Goal: Task Accomplishment & Management: Complete application form

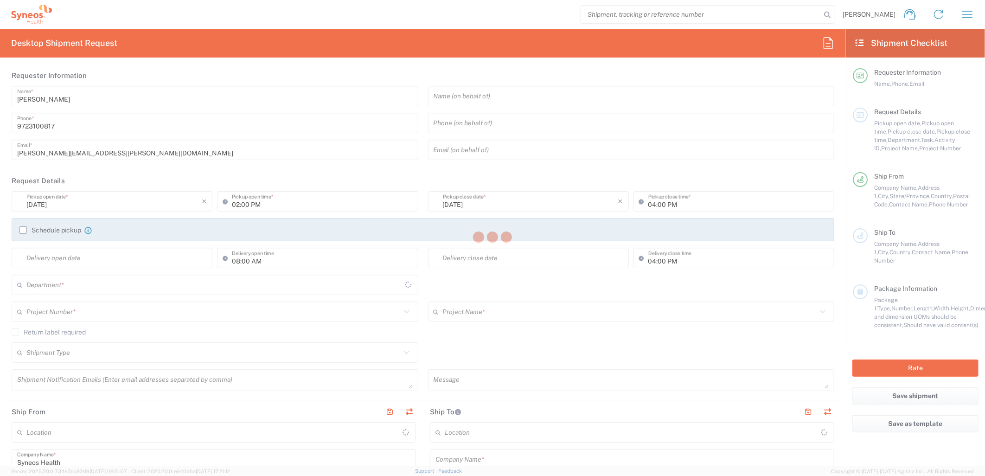
type input "[US_STATE]"
type input "[GEOGRAPHIC_DATA]"
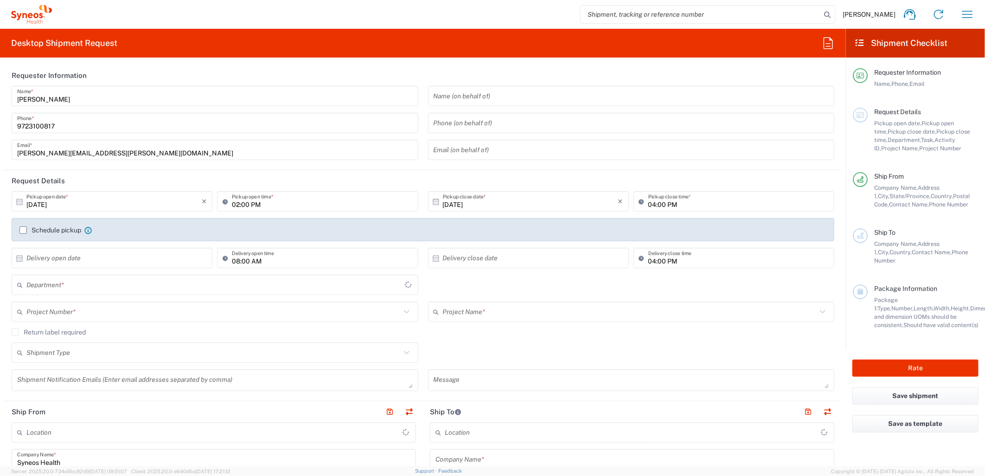
type input "6162"
type input "Syneos Health Medical Communic"
click at [173, 203] on input "[DATE]" at bounding box center [113, 201] width 175 height 16
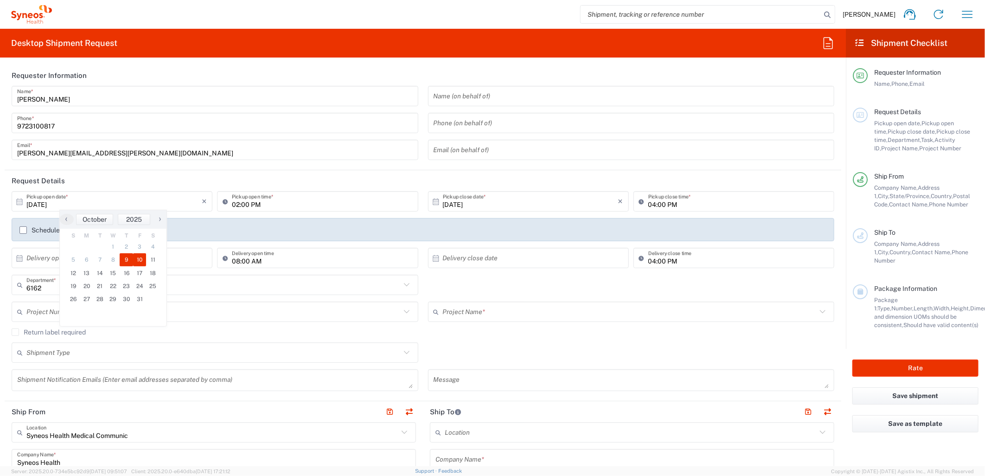
click at [144, 260] on span "10" at bounding box center [139, 259] width 13 height 13
type input "10/10/2025"
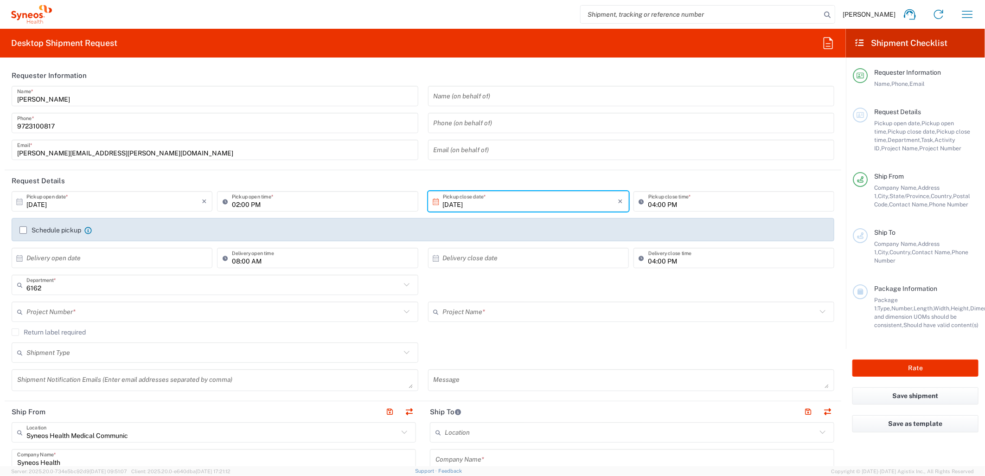
click at [246, 208] on input "02:00 PM" at bounding box center [322, 201] width 180 height 16
drag, startPoint x: 235, startPoint y: 202, endPoint x: 239, endPoint y: 207, distance: 6.7
click at [236, 202] on input "02:00 PM" at bounding box center [322, 201] width 180 height 16
click at [256, 208] on input "08:00 PM" at bounding box center [322, 201] width 180 height 16
type input "08:00 AM"
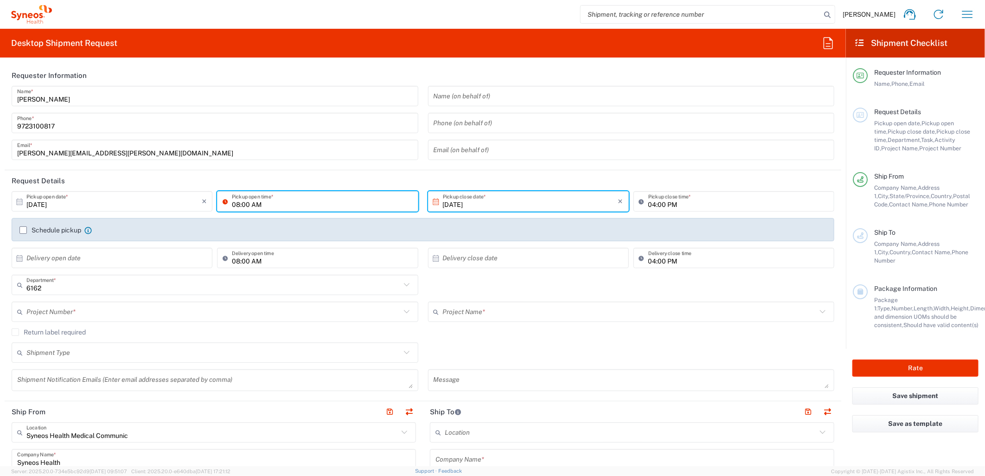
click at [499, 346] on div "Shipment Type Batch Regular" at bounding box center [423, 355] width 833 height 27
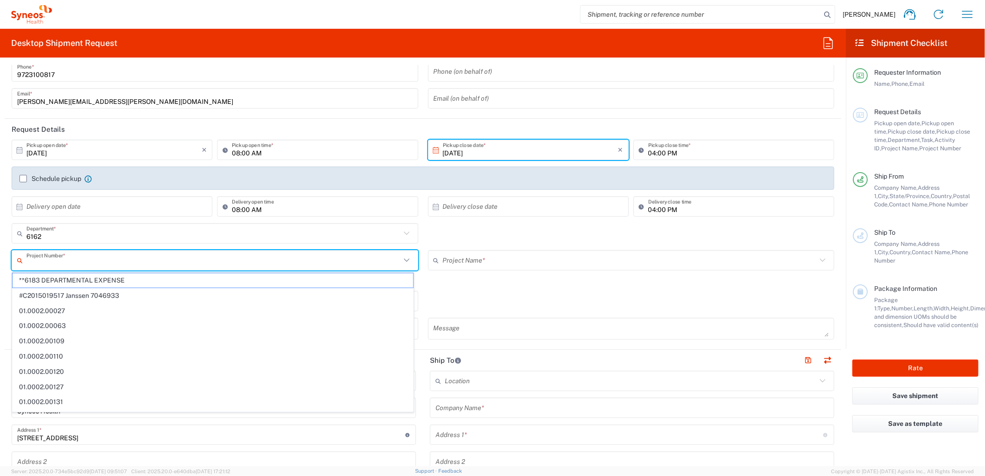
click at [164, 257] on input "text" at bounding box center [213, 260] width 374 height 16
paste input "MCUS.IMSE.CL.7068636"
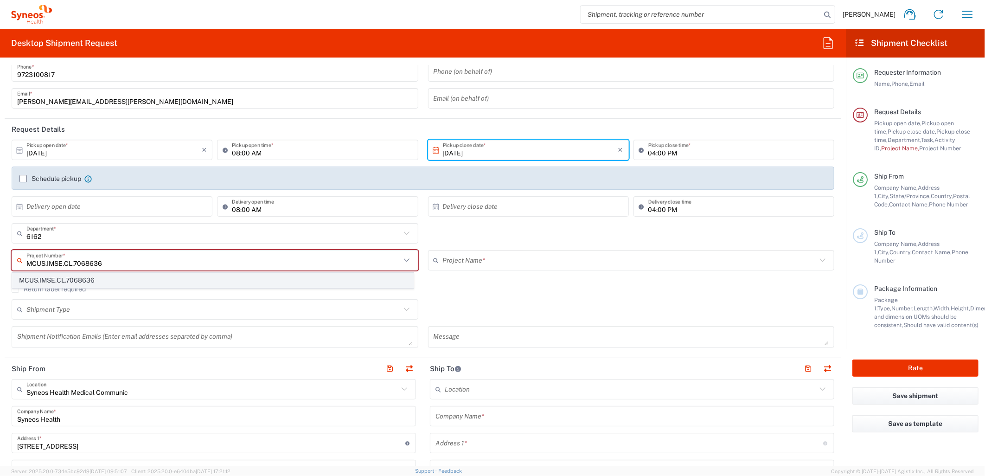
type input "MCUS.IMSE.CL.7068636"
click at [130, 282] on span "MCUS.IMSE.CL.7068636" at bounding box center [213, 280] width 401 height 14
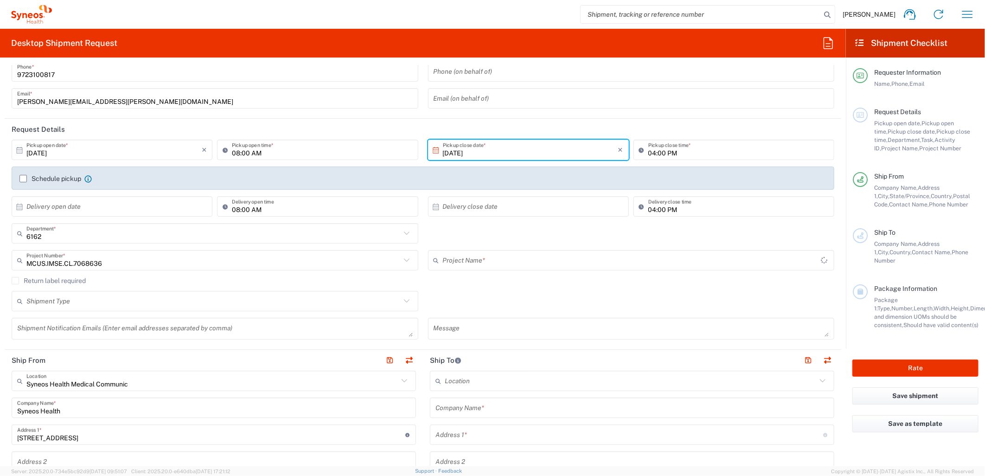
type input "Takeda.SpkrBureau.25.7068636"
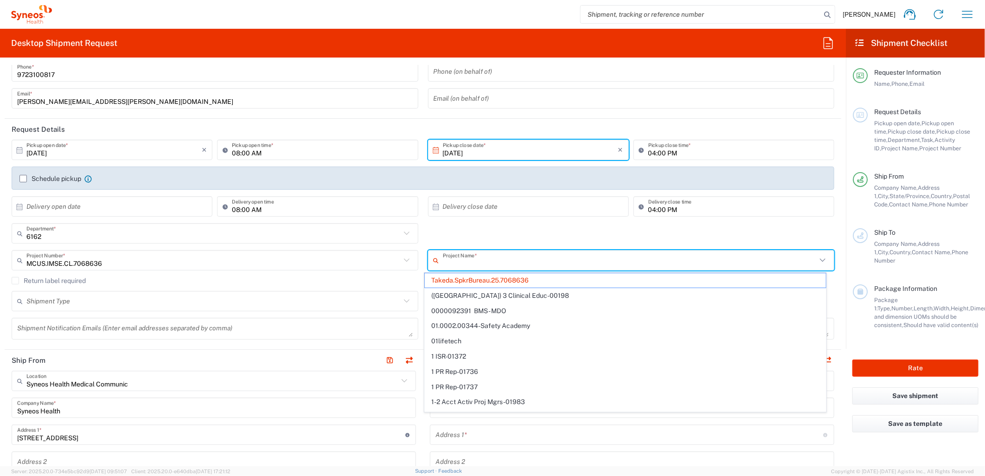
click at [463, 264] on input "text" at bounding box center [630, 260] width 374 height 16
click at [488, 228] on div "6162 Department * 6162 3000 3100 3109 3110 3111 3112 3125 3130 3135 3136 3150 3…" at bounding box center [423, 236] width 833 height 27
type input "Takeda.SpkrBureau.25.7068636"
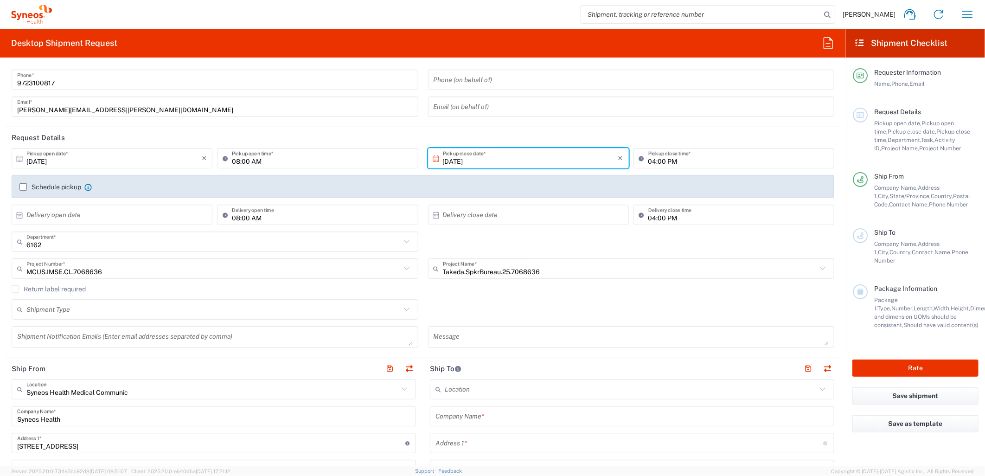
scroll to position [0, 0]
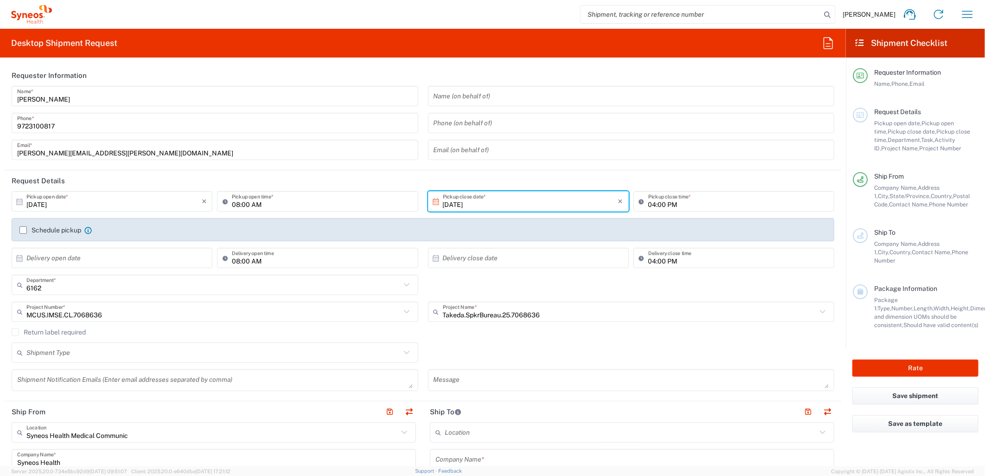
click at [596, 337] on div "Return label required" at bounding box center [423, 335] width 823 height 14
click at [401, 356] on icon at bounding box center [407, 352] width 12 height 12
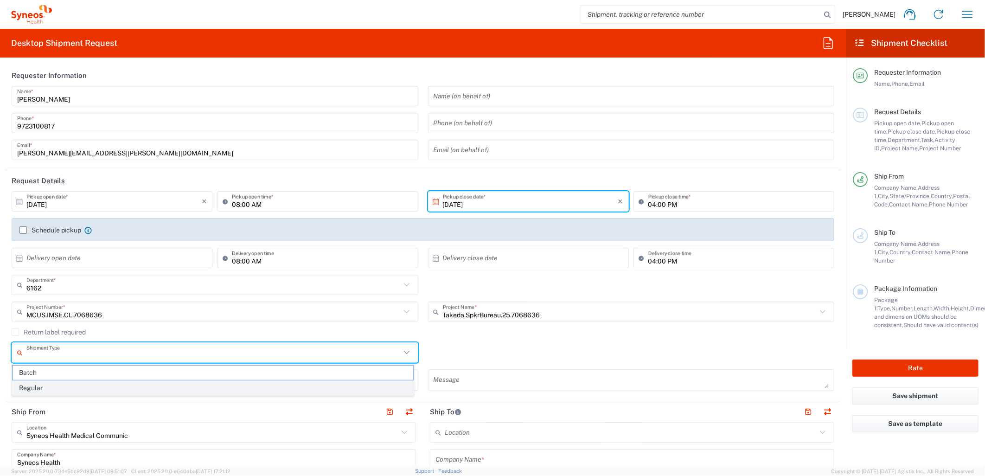
click at [358, 384] on span "Regular" at bounding box center [213, 388] width 401 height 14
type input "Regular"
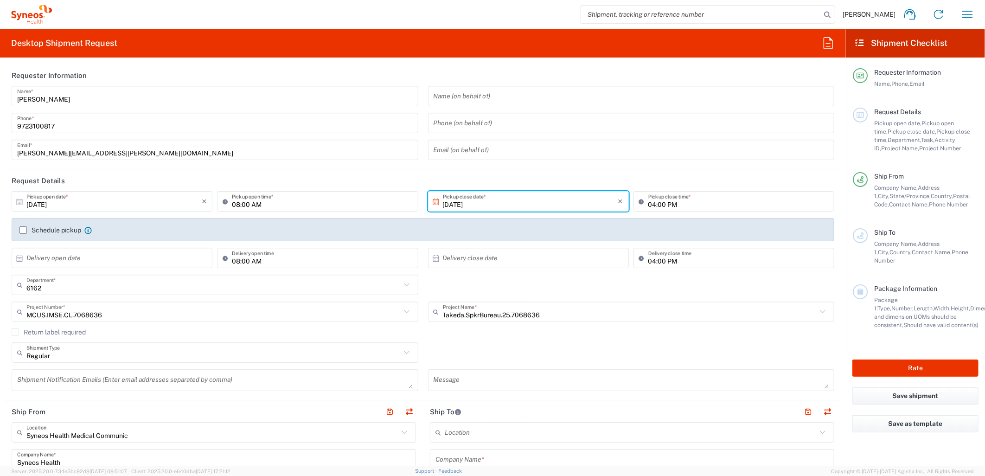
click at [817, 314] on icon at bounding box center [823, 312] width 12 height 12
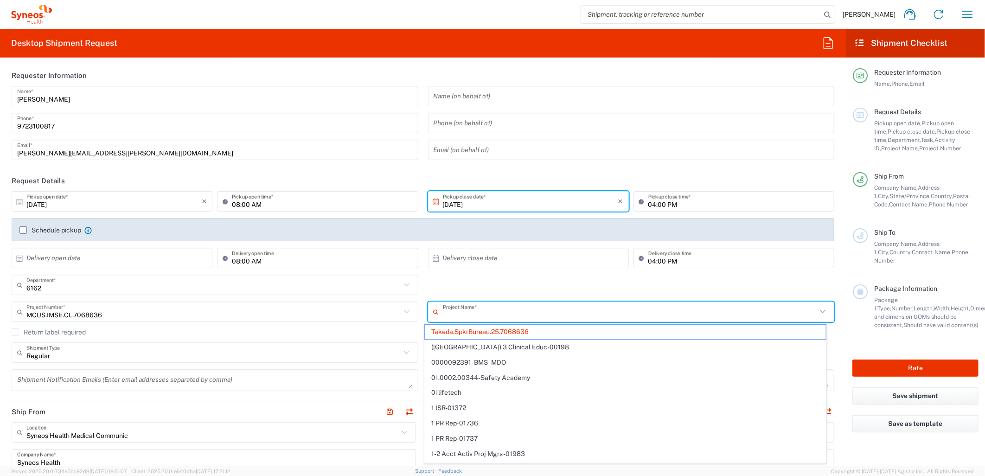
click at [668, 292] on div "6162 Department * 6162 3000 3100 3109 3110 3111 3112 3125 3130 3135 3136 3150 3…" at bounding box center [423, 288] width 833 height 27
type input "Takeda.SpkrBureau.25.7068636"
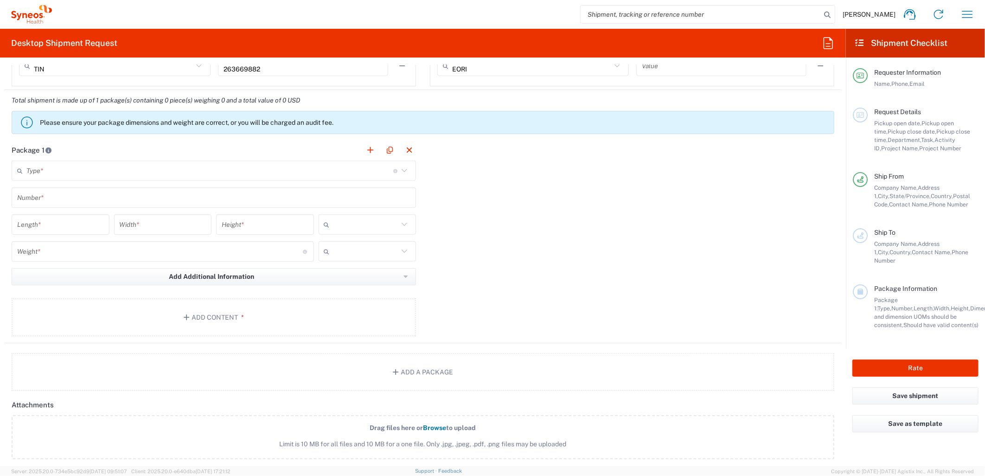
scroll to position [824, 0]
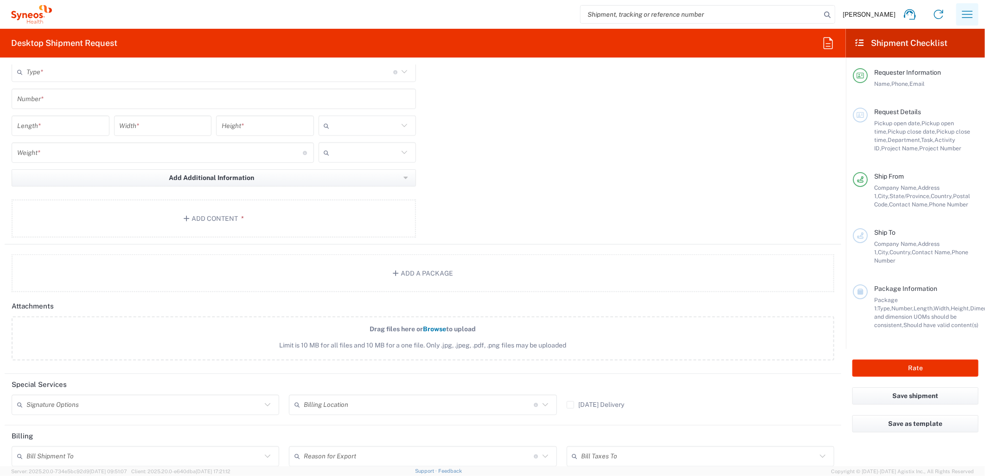
click at [970, 11] on icon "button" at bounding box center [967, 14] width 15 height 15
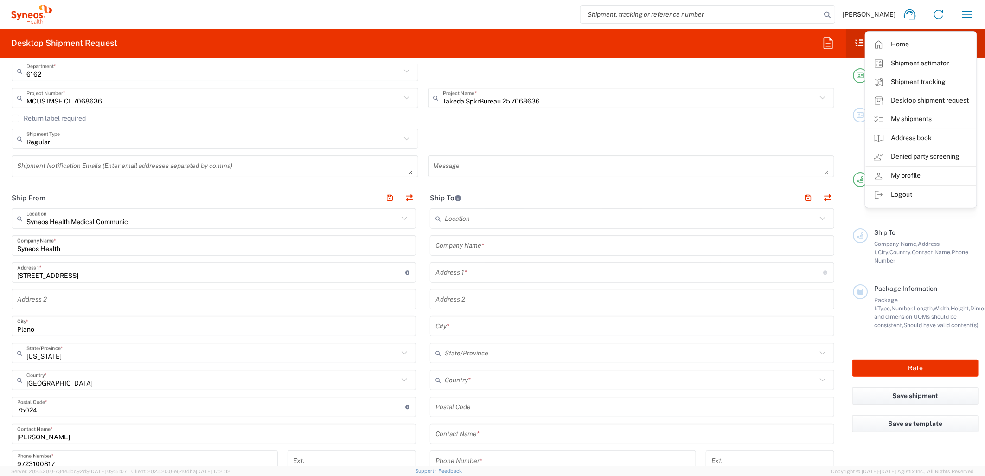
scroll to position [154, 0]
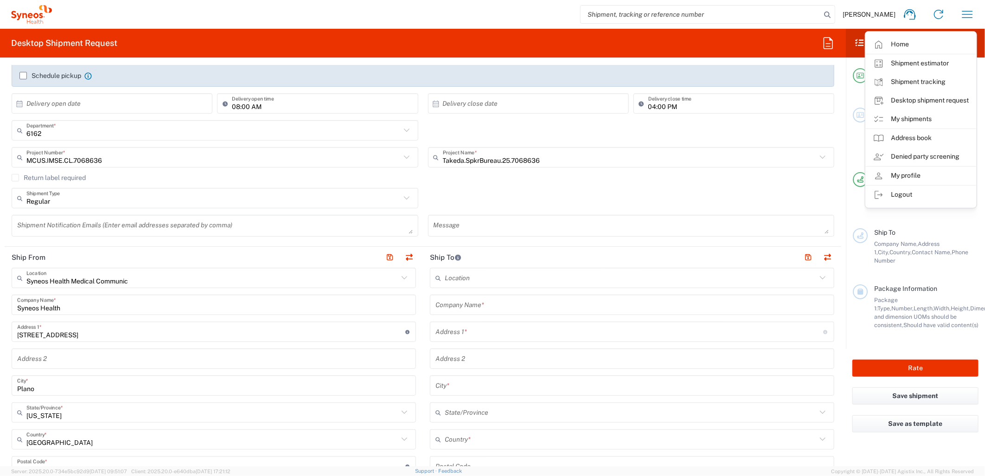
click at [679, 189] on div "Regular Shipment Type Batch Regular" at bounding box center [423, 201] width 833 height 27
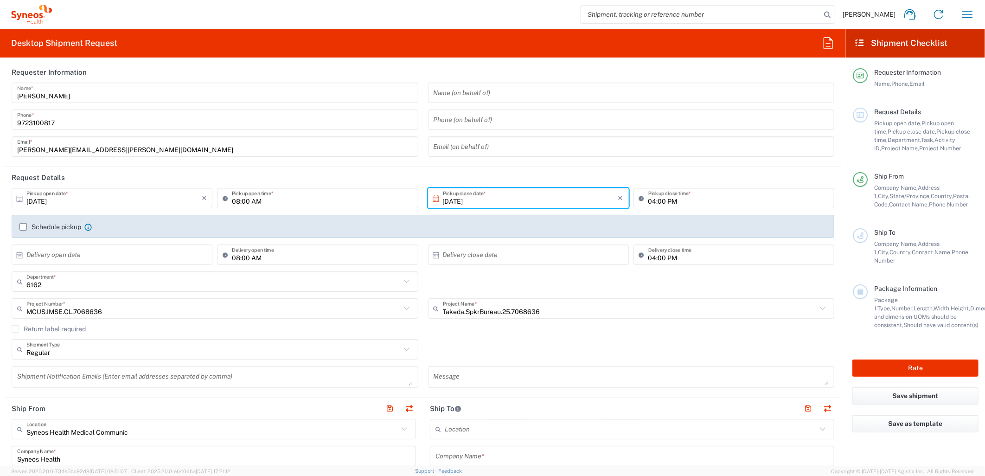
scroll to position [0, 0]
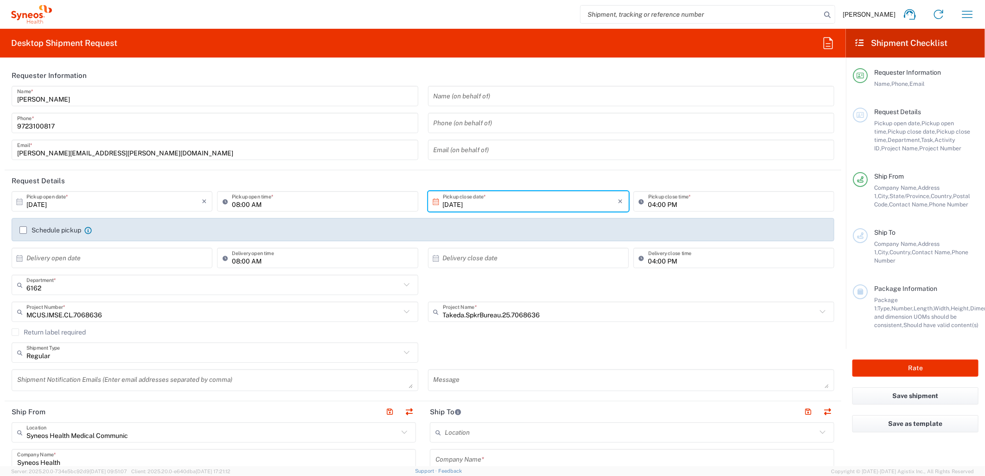
click at [525, 355] on div "Regular Shipment Type Batch Regular" at bounding box center [423, 355] width 833 height 27
click at [822, 43] on icon "button" at bounding box center [828, 43] width 15 height 15
click at [800, 74] on header "Requester Information" at bounding box center [423, 75] width 837 height 21
click at [921, 141] on span "Task," at bounding box center [927, 139] width 13 height 7
drag, startPoint x: 911, startPoint y: 137, endPoint x: 937, endPoint y: 138, distance: 25.5
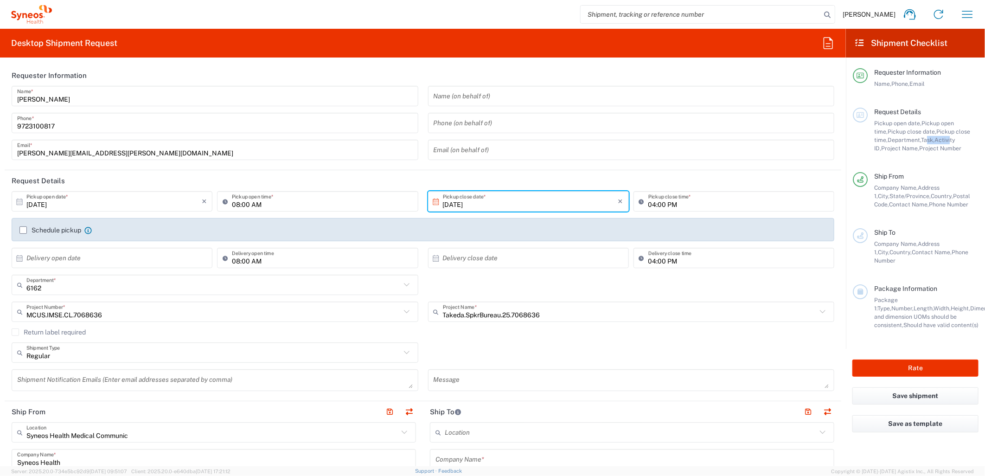
click at [937, 138] on div "Pickup open date, Pickup open time, Pickup close date, Pickup close time, Depar…" at bounding box center [926, 135] width 104 height 33
click at [819, 313] on icon at bounding box center [823, 312] width 12 height 12
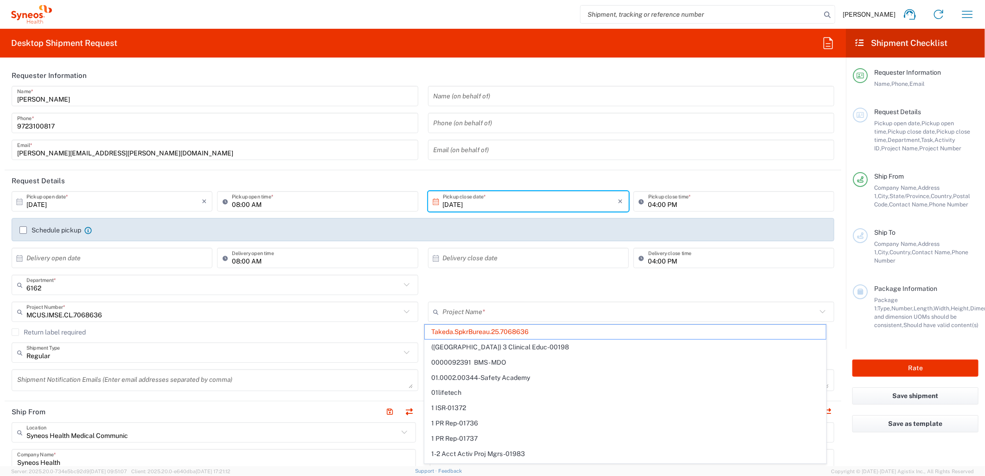
click at [632, 290] on div "6162 Department * 6162 3000 3100 3109 3110 3111 3112 3125 3130 3135 3136 3150 3…" at bounding box center [423, 288] width 833 height 27
type input "Takeda.SpkrBureau.25.7068636"
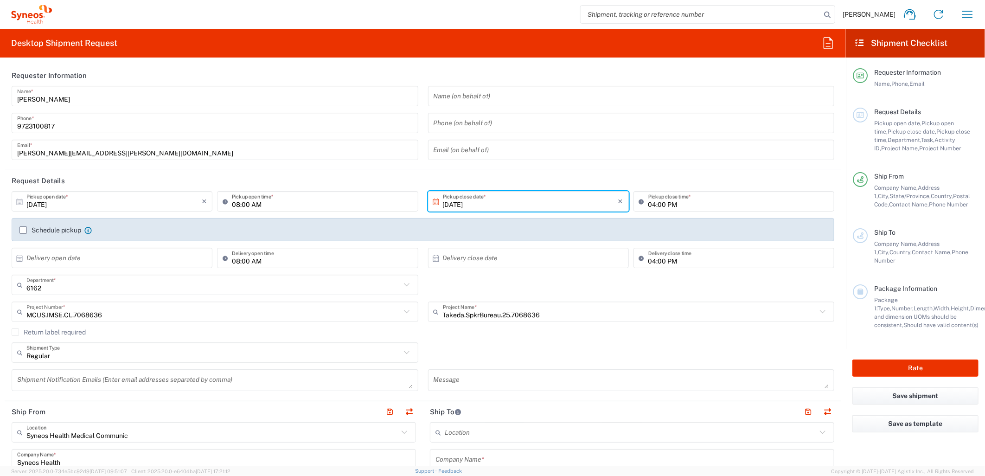
click at [561, 340] on div "Return label required" at bounding box center [423, 335] width 823 height 14
click at [857, 110] on div at bounding box center [860, 115] width 15 height 15
click at [898, 115] on span "Request Details" at bounding box center [897, 111] width 47 height 7
click at [857, 40] on icon at bounding box center [859, 42] width 11 height 8
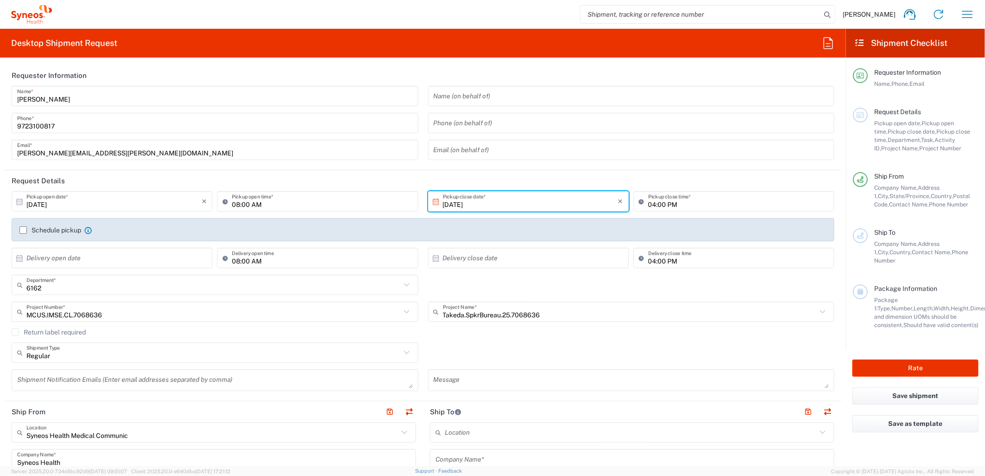
drag, startPoint x: 908, startPoint y: 37, endPoint x: 925, endPoint y: 26, distance: 20.7
click at [912, 36] on header "Shipment Checklist" at bounding box center [915, 43] width 139 height 29
drag, startPoint x: 925, startPoint y: 26, endPoint x: 805, endPoint y: 68, distance: 127.9
click at [805, 68] on header "Requester Information" at bounding box center [423, 75] width 837 height 21
click at [938, 14] on icon at bounding box center [938, 14] width 15 height 15
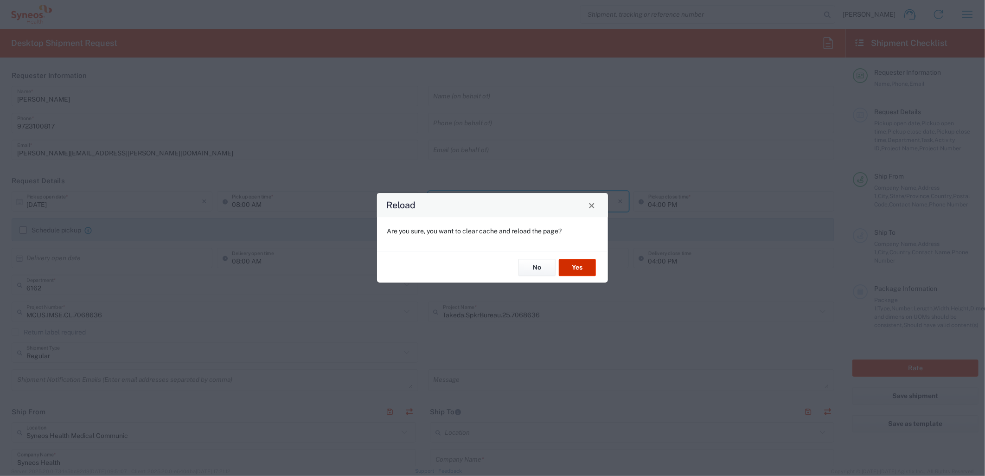
click at [568, 268] on button "Yes" at bounding box center [577, 267] width 37 height 17
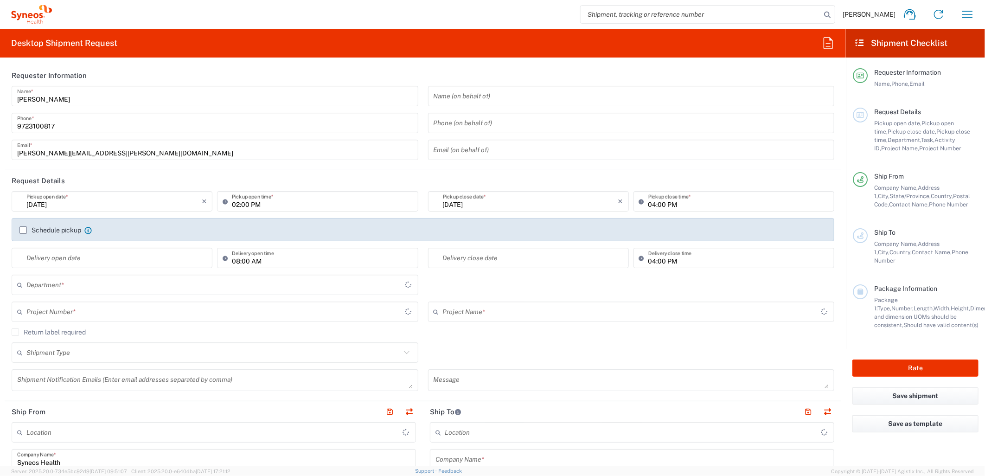
type input "Texas"
type input "United States"
type input "Syneos Health Medical Communic"
type input "6162"
click at [913, 16] on icon at bounding box center [910, 14] width 15 height 15
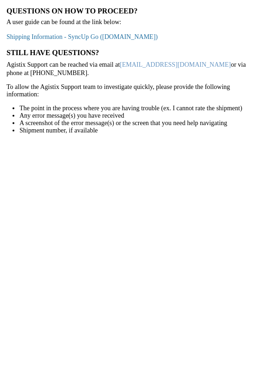
click at [82, 38] on link "Shipping Information - SyncUp Go (staffbase.com)" at bounding box center [81, 36] width 151 height 7
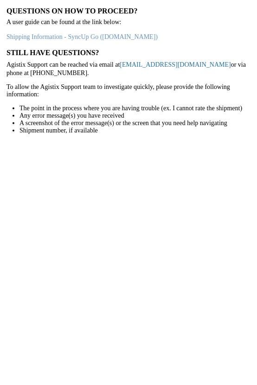
click at [139, 62] on link "support@agistix.com" at bounding box center [175, 64] width 111 height 7
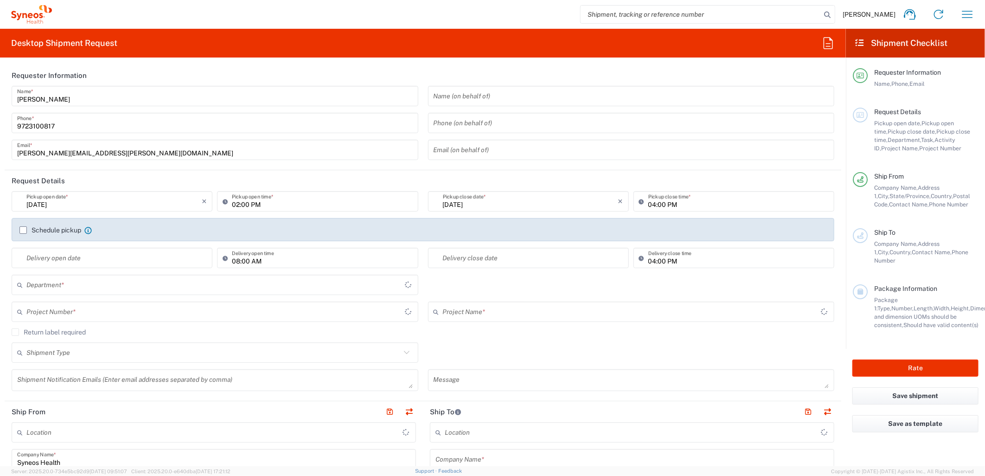
type input "[US_STATE]"
type input "[GEOGRAPHIC_DATA]"
type input "6162"
type input "Syneos Health Medical Communic"
click at [515, 342] on div "Shipment Type Batch Regular" at bounding box center [423, 355] width 833 height 27
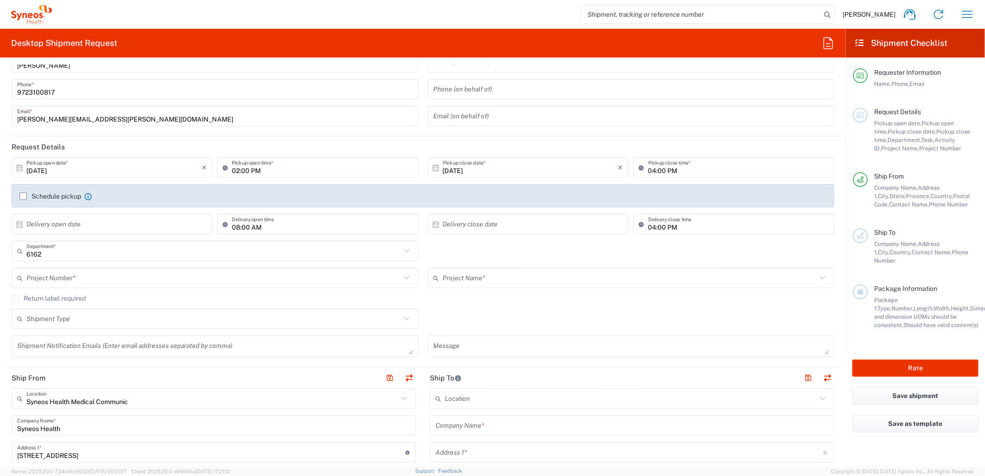
scroll to position [51, 0]
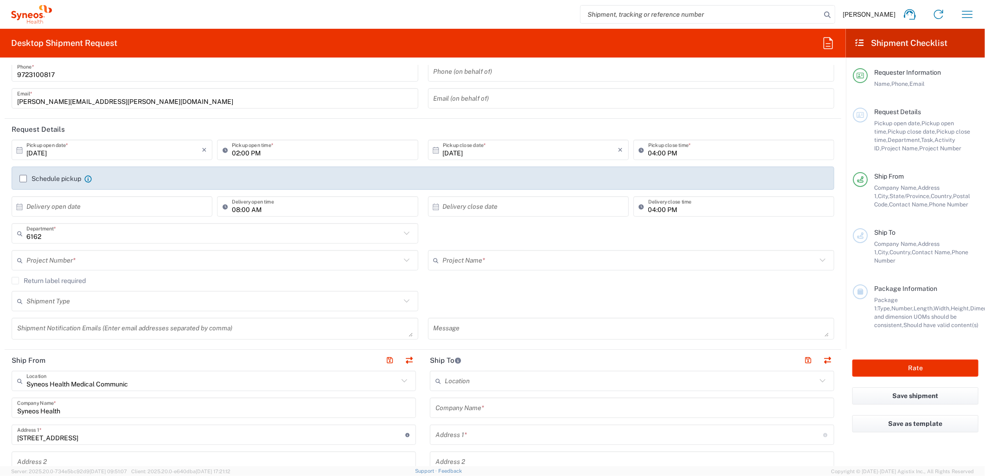
drag, startPoint x: 724, startPoint y: 221, endPoint x: 728, endPoint y: 206, distance: 14.8
click at [724, 221] on div "04:00 PM Delivery close time" at bounding box center [733, 209] width 205 height 27
